Goal: Entertainment & Leisure: Consume media (video, audio)

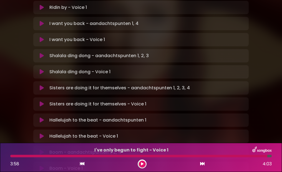
scroll to position [195, 0]
click at [38, 101] on button at bounding box center [42, 104] width 11 height 6
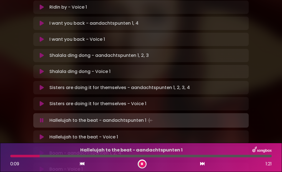
click at [42, 57] on div "Rid of you - aandachtspunten 1, 2, 3, 4 Loading Track... Your Feedback" at bounding box center [141, 144] width 216 height 385
click at [42, 101] on icon at bounding box center [42, 104] width 4 height 6
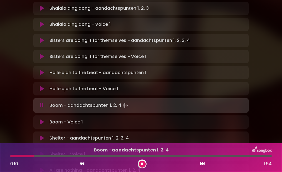
scroll to position [246, 0]
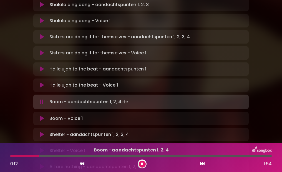
click at [39, 116] on button at bounding box center [42, 119] width 11 height 6
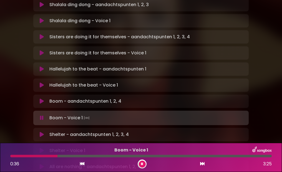
click at [30, 156] on div at bounding box center [33, 156] width 47 height 2
click at [109, 156] on div at bounding box center [71, 156] width 122 height 2
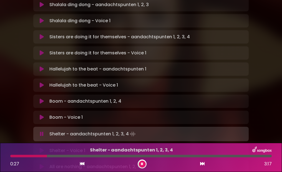
click at [41, 148] on icon at bounding box center [42, 151] width 4 height 6
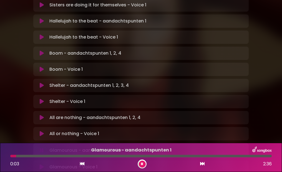
scroll to position [296, 0]
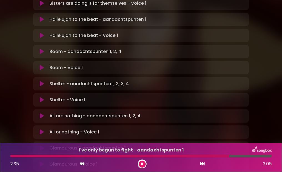
click at [139, 163] on button at bounding box center [142, 164] width 7 height 7
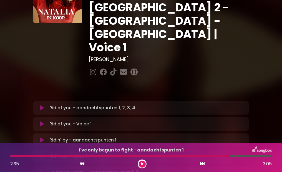
scroll to position [46, 0]
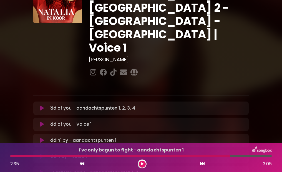
click at [40, 154] on icon at bounding box center [42, 157] width 4 height 6
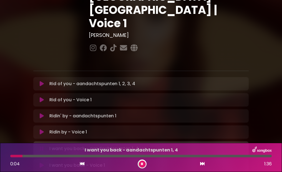
scroll to position [71, 0]
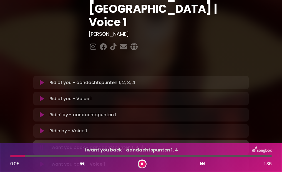
click at [43, 162] on icon at bounding box center [42, 165] width 4 height 6
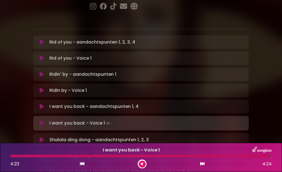
scroll to position [115, 0]
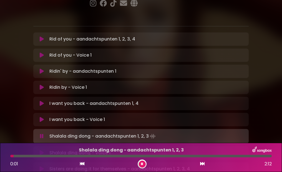
click at [44, 150] on button at bounding box center [42, 153] width 11 height 6
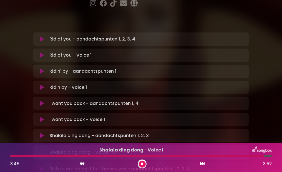
click at [42, 133] on icon at bounding box center [42, 136] width 4 height 6
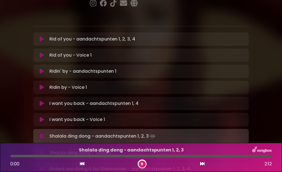
click at [44, 150] on button at bounding box center [42, 153] width 11 height 6
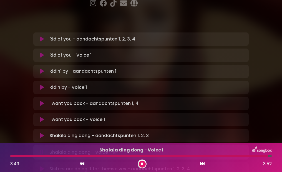
click at [142, 164] on icon at bounding box center [142, 163] width 2 height 3
